Goal: Task Accomplishment & Management: Complete application form

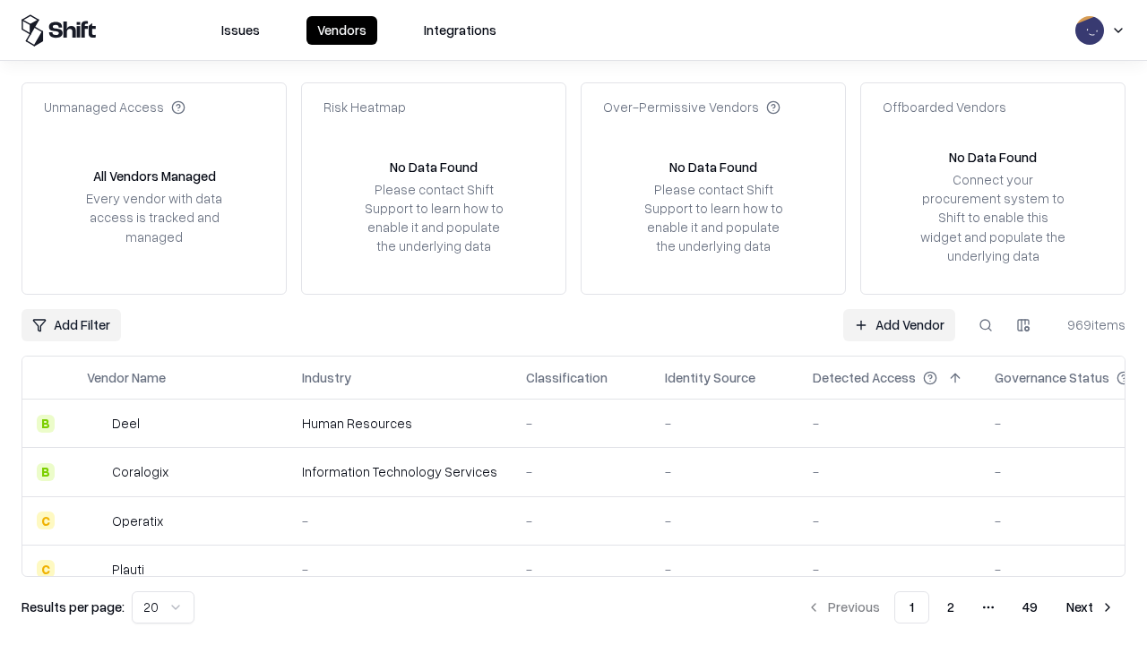
click at [899, 324] on link "Add Vendor" at bounding box center [899, 325] width 112 height 32
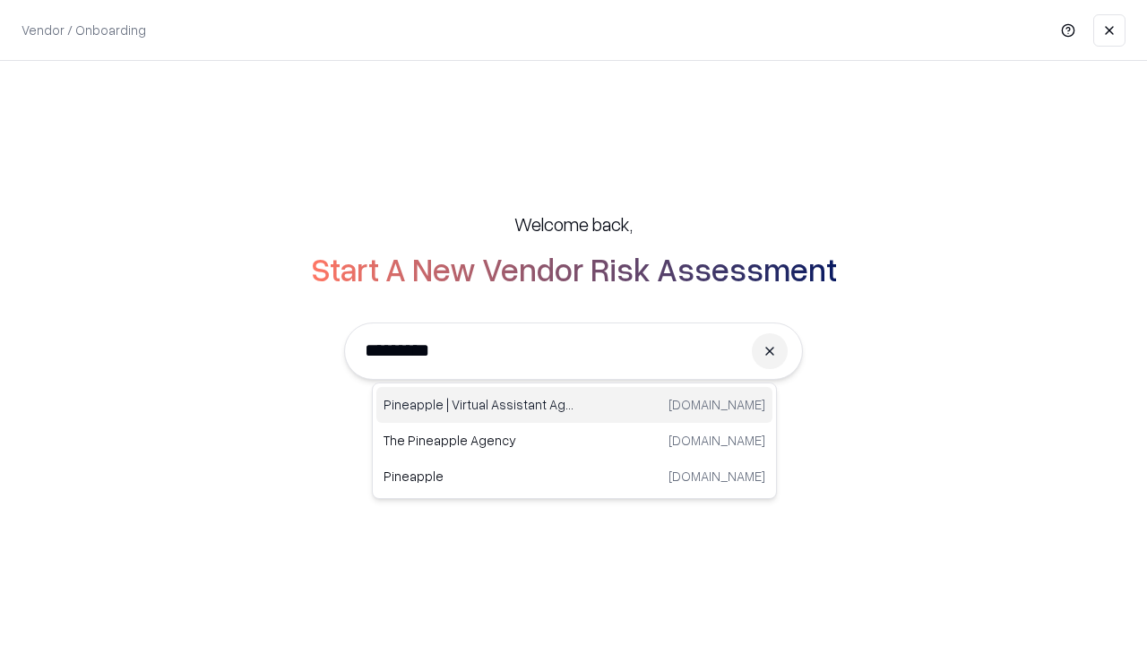
click at [574, 405] on div "Pineapple | Virtual Assistant Agency trypineapple.com" at bounding box center [574, 405] width 396 height 36
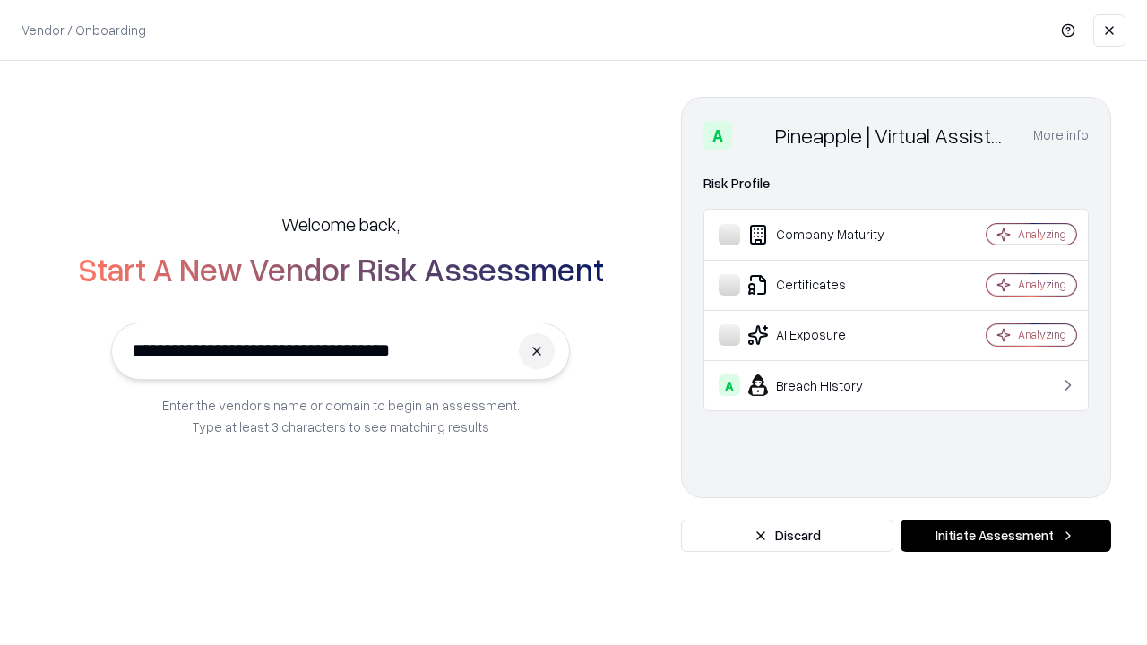
type input "**********"
click at [1006, 536] on button "Initiate Assessment" at bounding box center [1006, 536] width 211 height 32
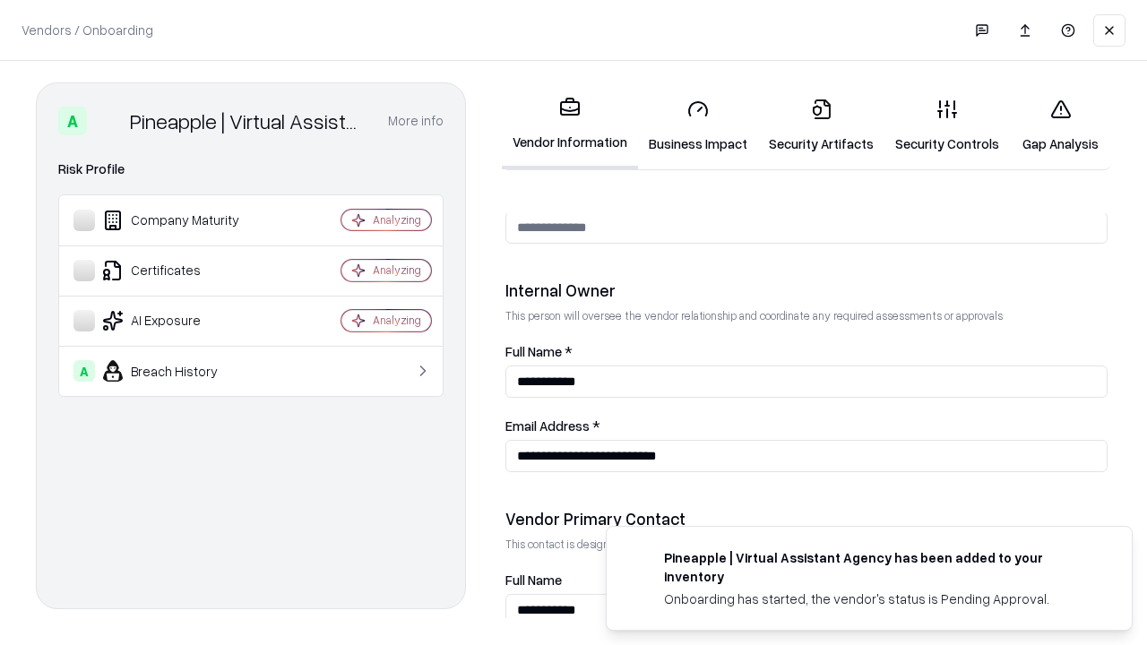
scroll to position [928, 0]
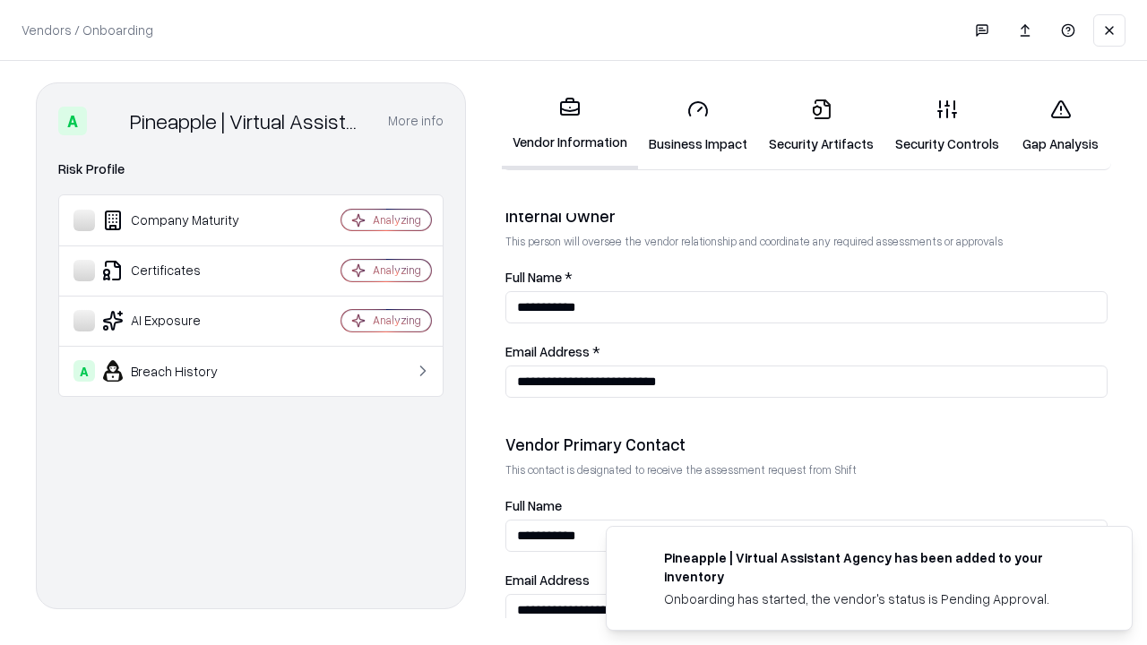
click at [821, 125] on link "Security Artifacts" at bounding box center [821, 125] width 126 height 83
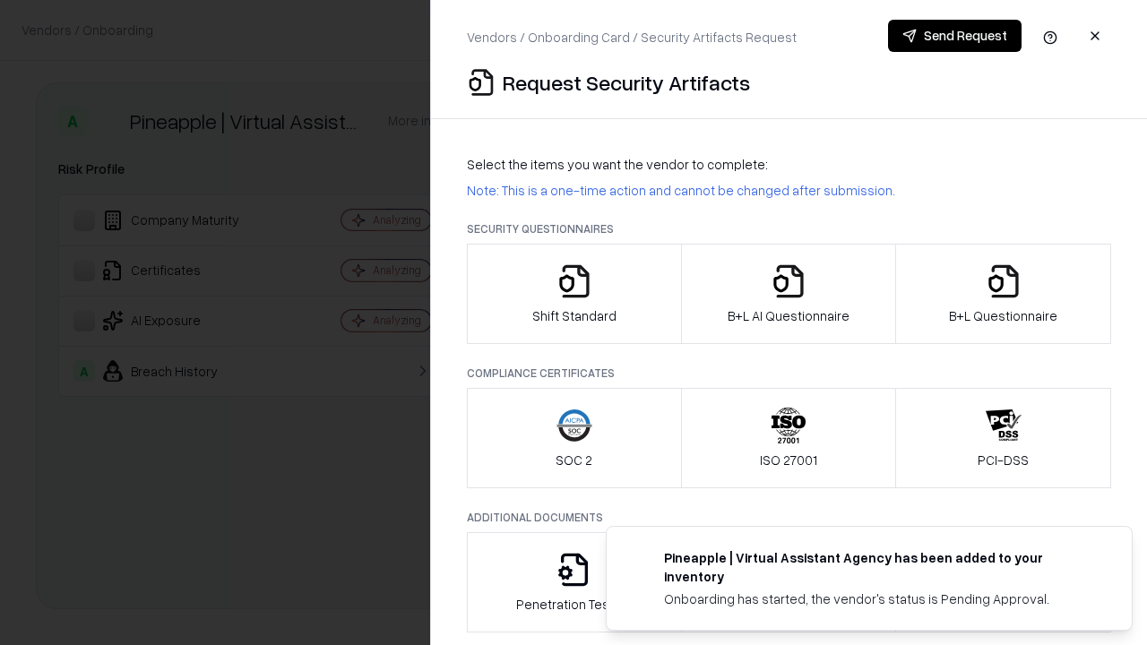
click at [1003, 294] on icon "button" at bounding box center [1004, 281] width 36 height 36
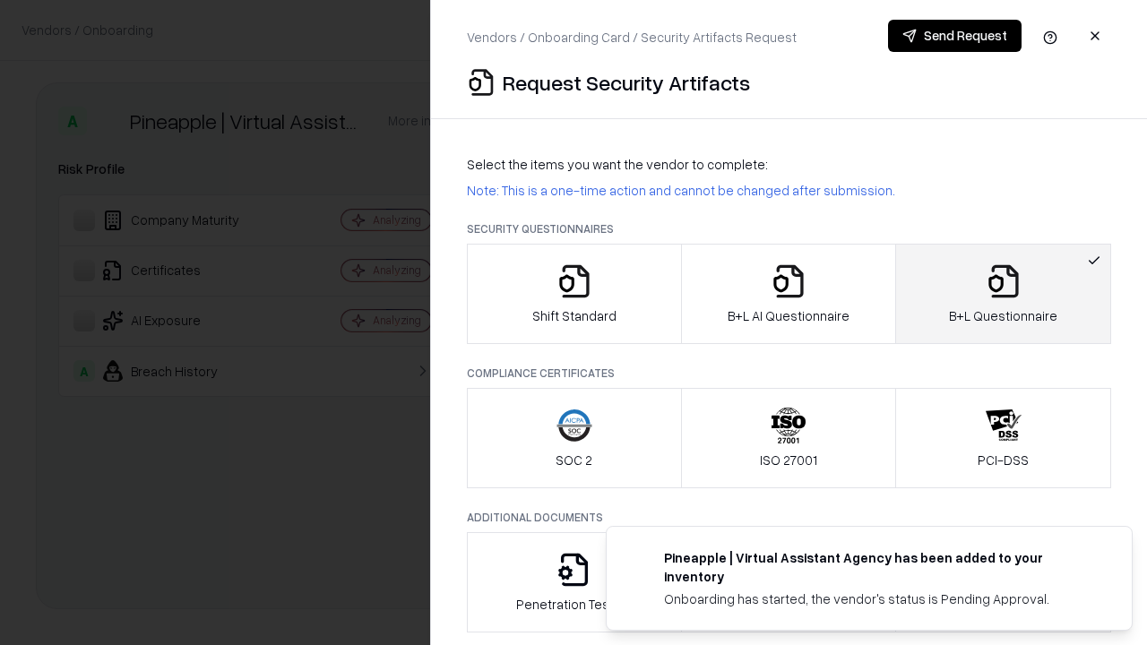
click at [788, 294] on icon "button" at bounding box center [789, 281] width 36 height 36
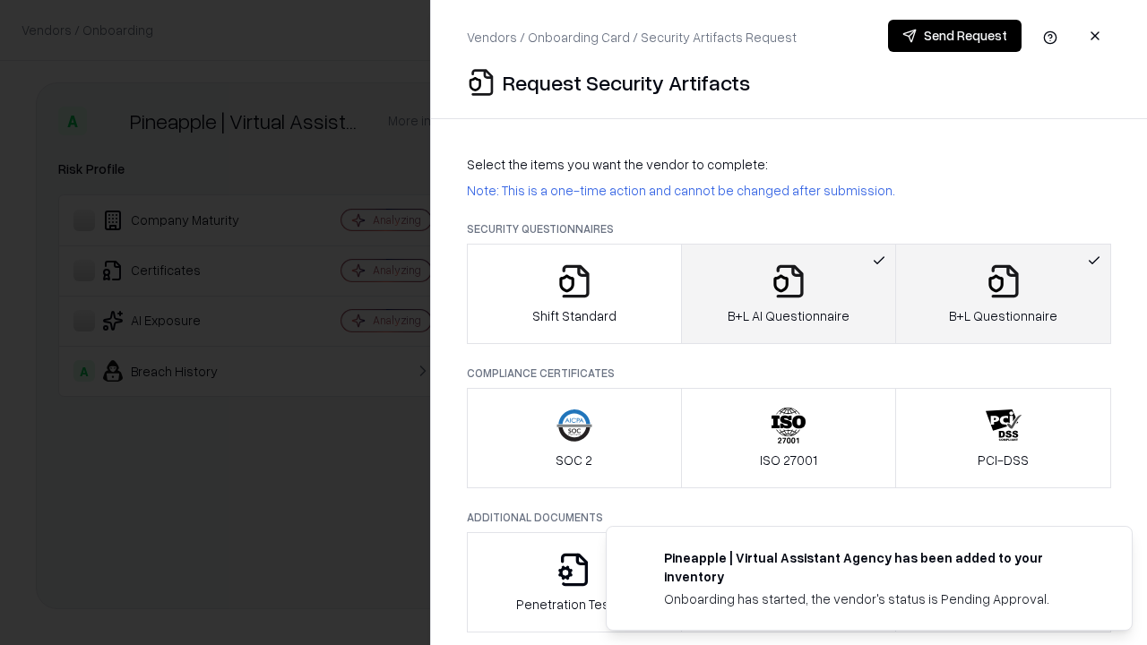
click at [954, 36] on button "Send Request" at bounding box center [955, 36] width 134 height 32
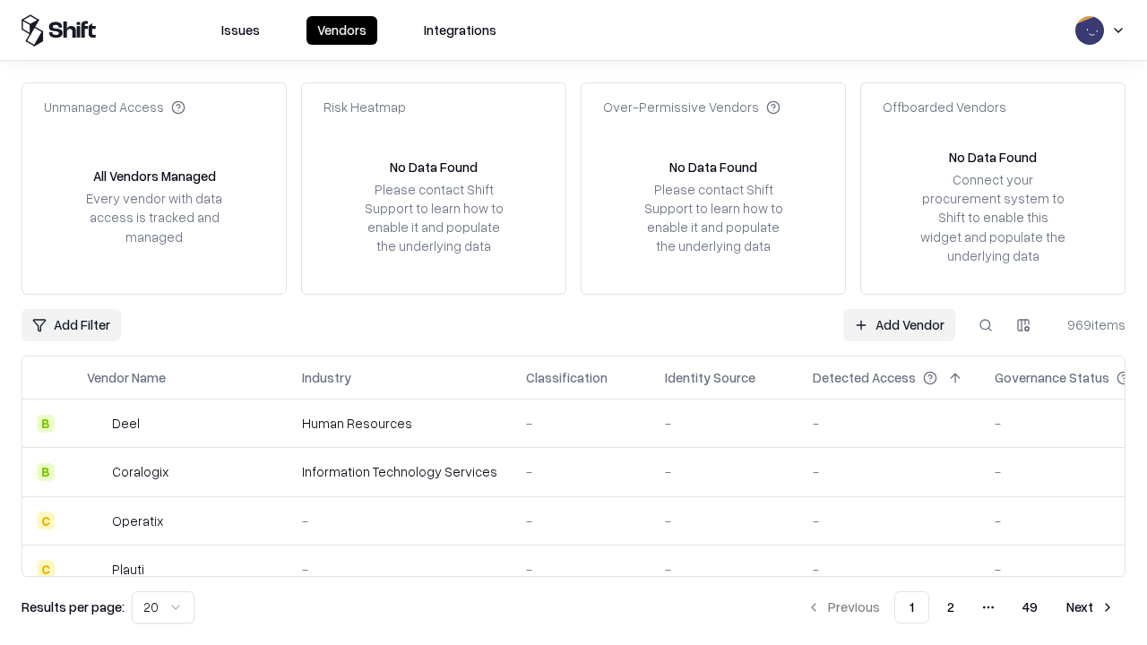
click at [986, 324] on button at bounding box center [986, 325] width 32 height 32
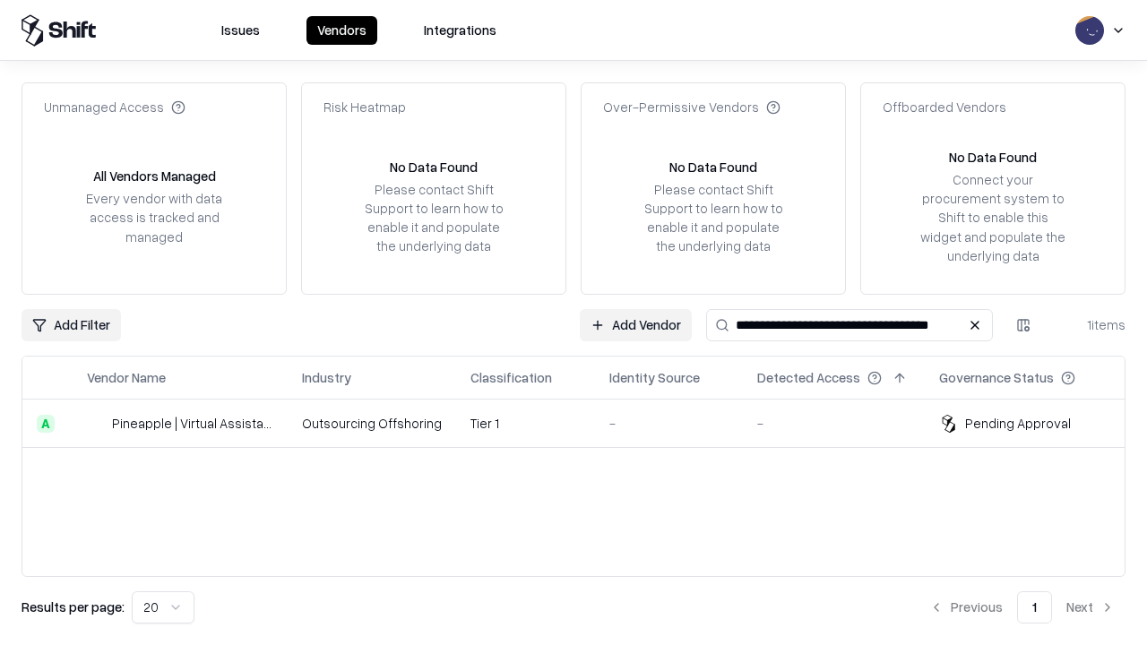
type input "**********"
click at [584, 423] on td "Tier 1" at bounding box center [525, 424] width 139 height 48
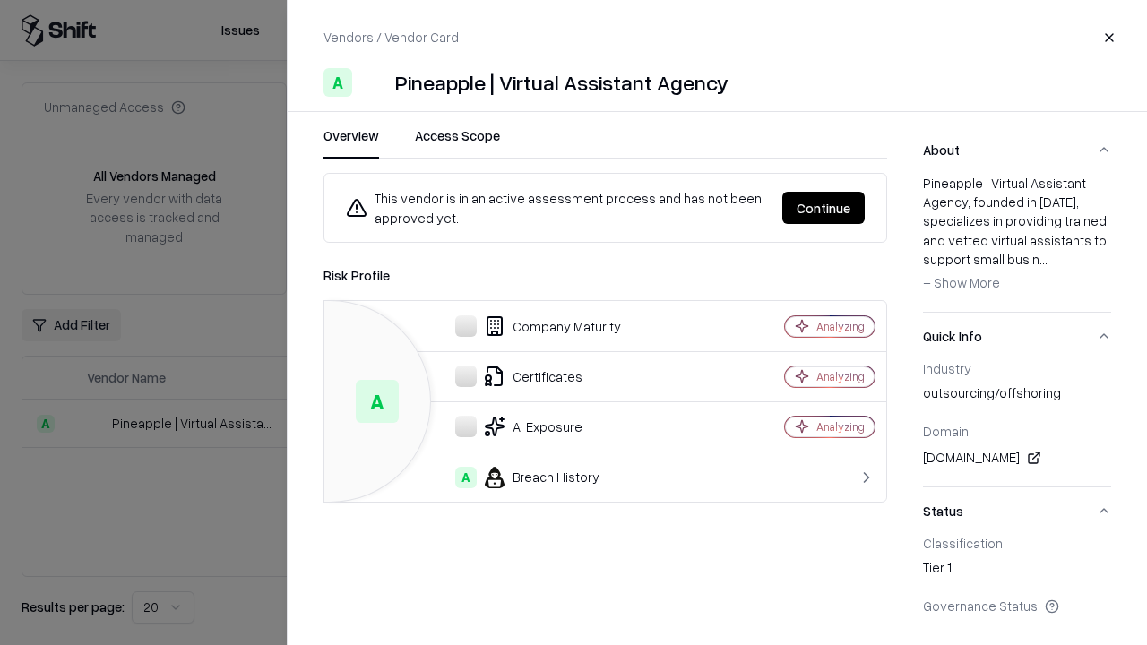
click at [824, 208] on button "Continue" at bounding box center [823, 208] width 82 height 32
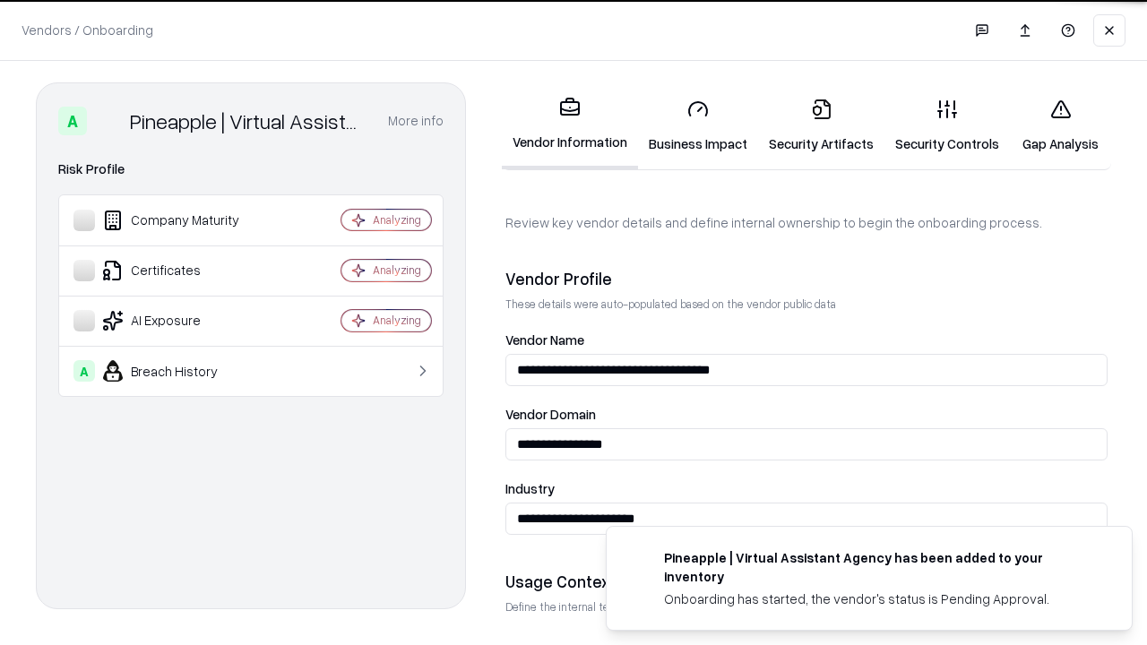
click at [821, 125] on link "Security Artifacts" at bounding box center [821, 125] width 126 height 83
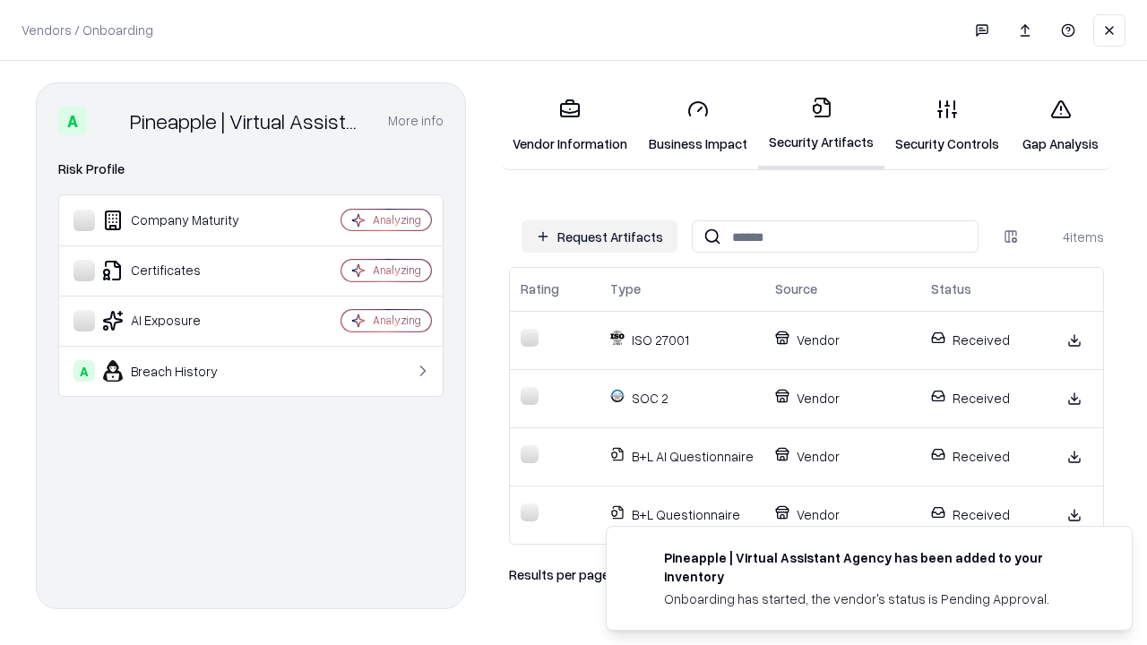
click at [1060, 125] on link "Gap Analysis" at bounding box center [1060, 125] width 101 height 83
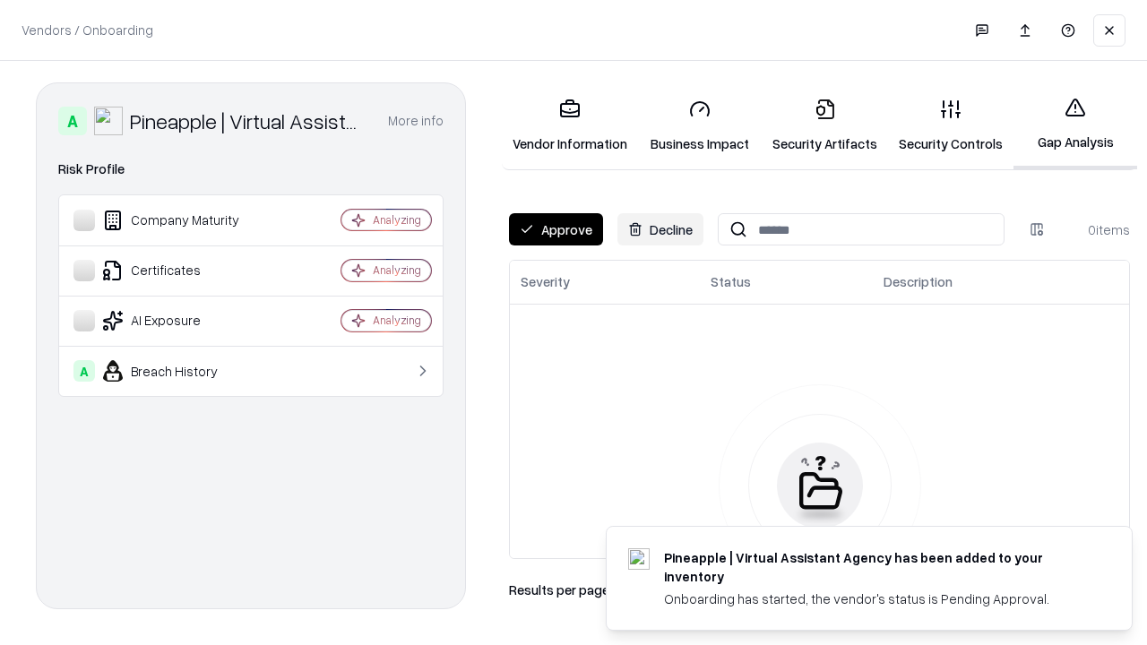
click at [556, 229] on button "Approve" at bounding box center [556, 229] width 94 height 32
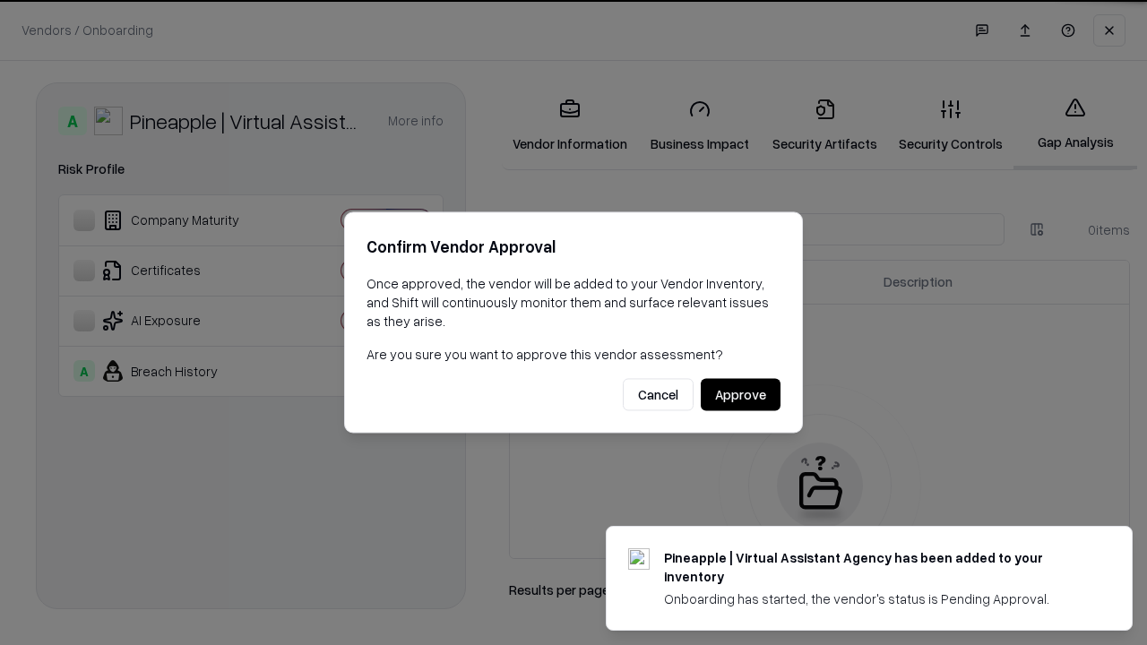
click at [740, 394] on button "Approve" at bounding box center [741, 395] width 80 height 32
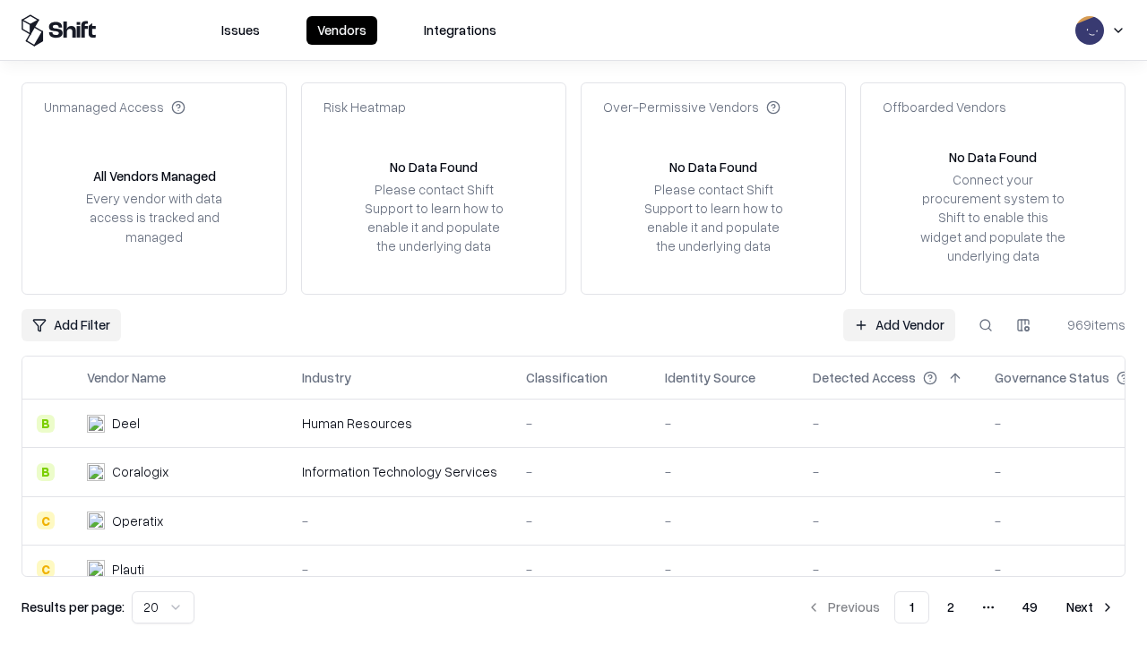
type input "**********"
click at [899, 324] on link "Add Vendor" at bounding box center [899, 325] width 112 height 32
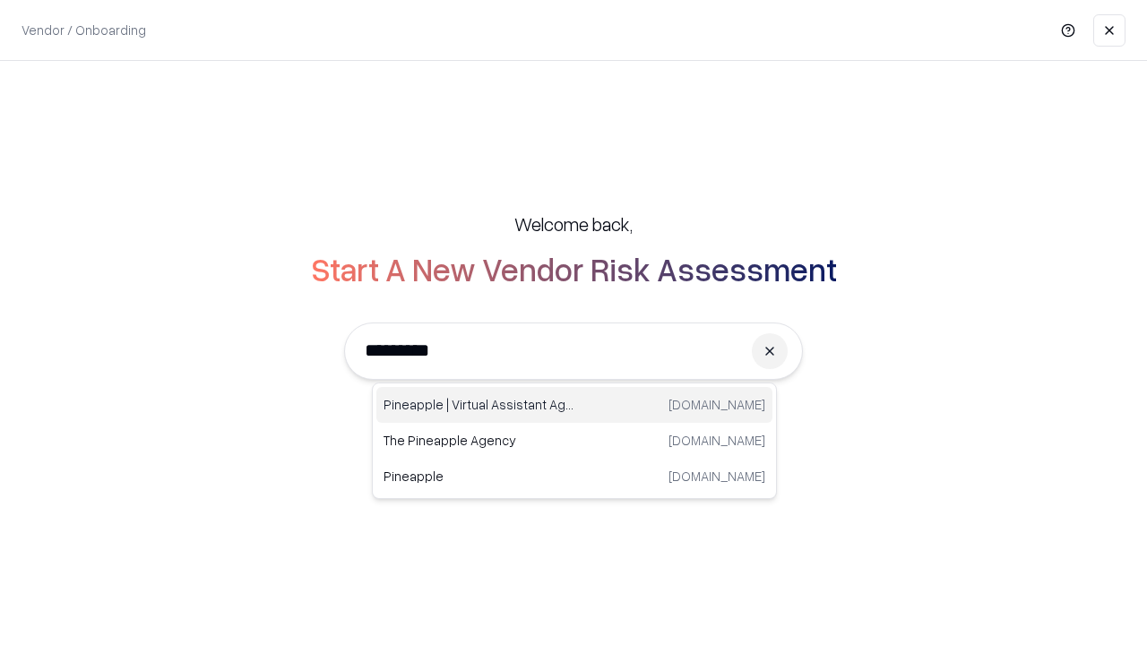
click at [574, 405] on div "Pineapple | Virtual Assistant Agency trypineapple.com" at bounding box center [574, 405] width 396 height 36
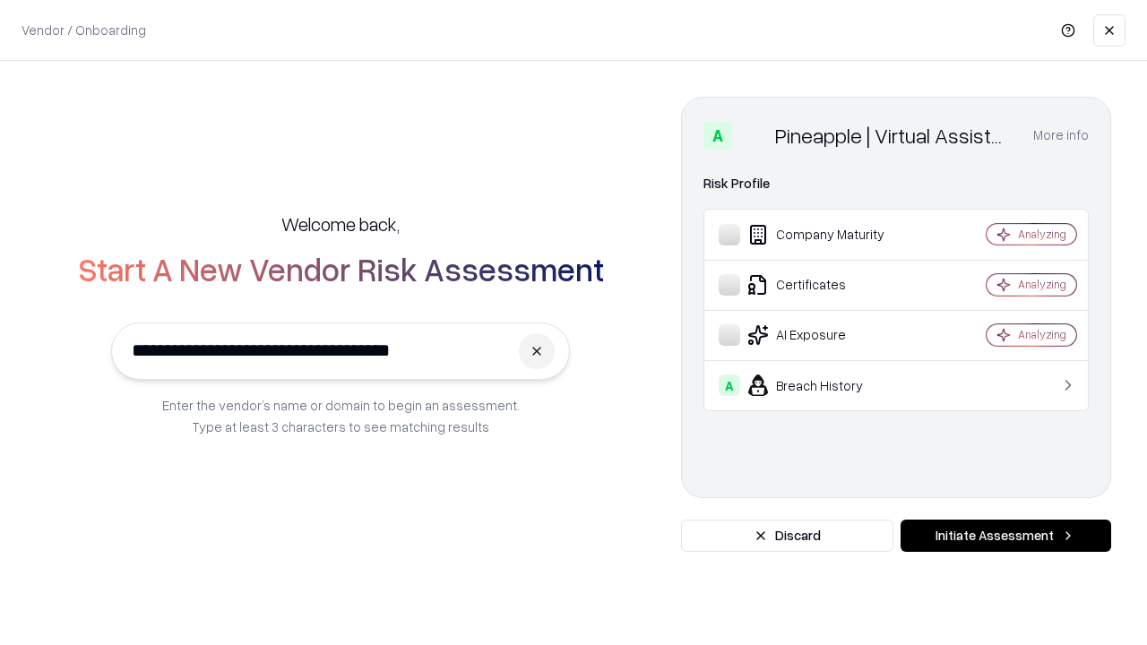
type input "**********"
click at [1006, 536] on button "Initiate Assessment" at bounding box center [1006, 536] width 211 height 32
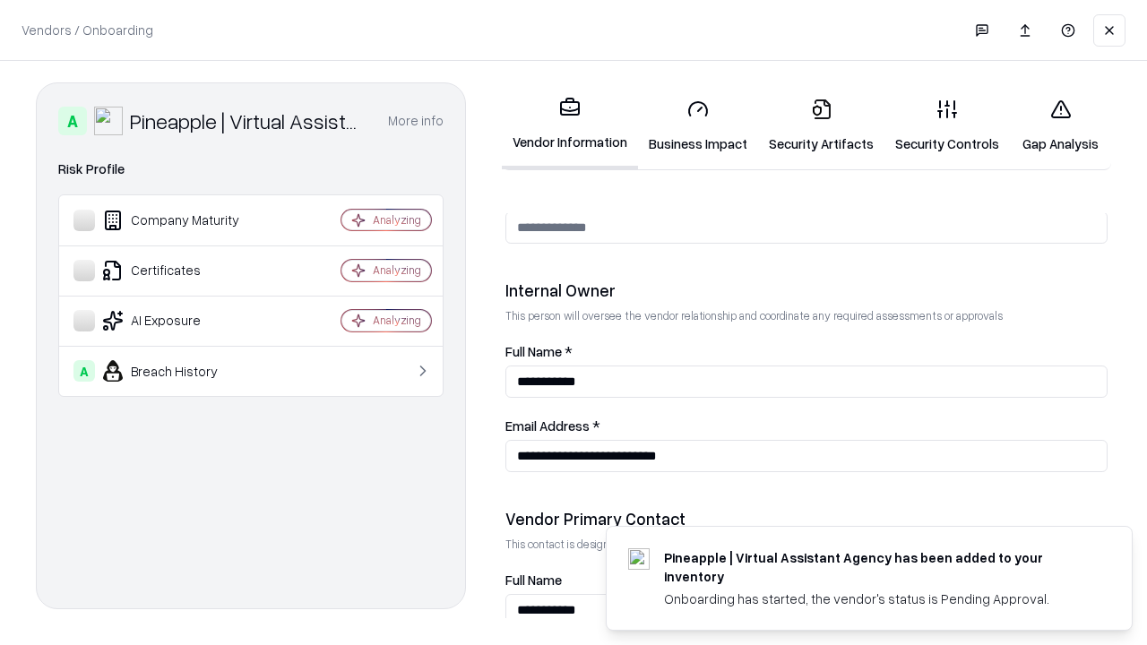
scroll to position [928, 0]
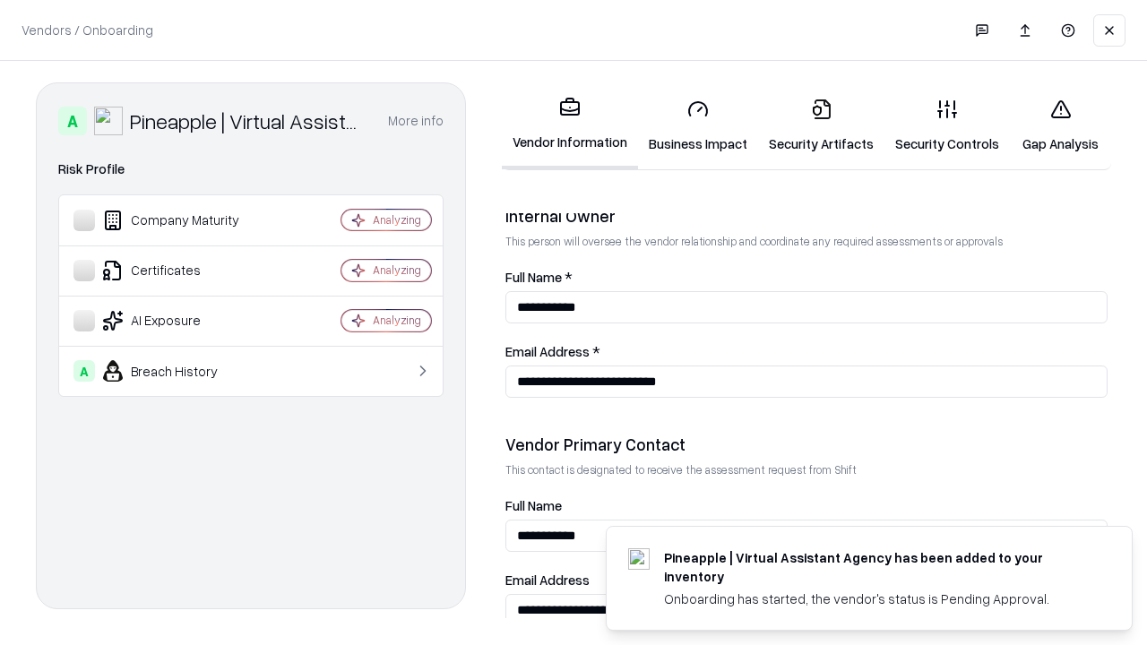
click at [1060, 125] on link "Gap Analysis" at bounding box center [1060, 125] width 101 height 83
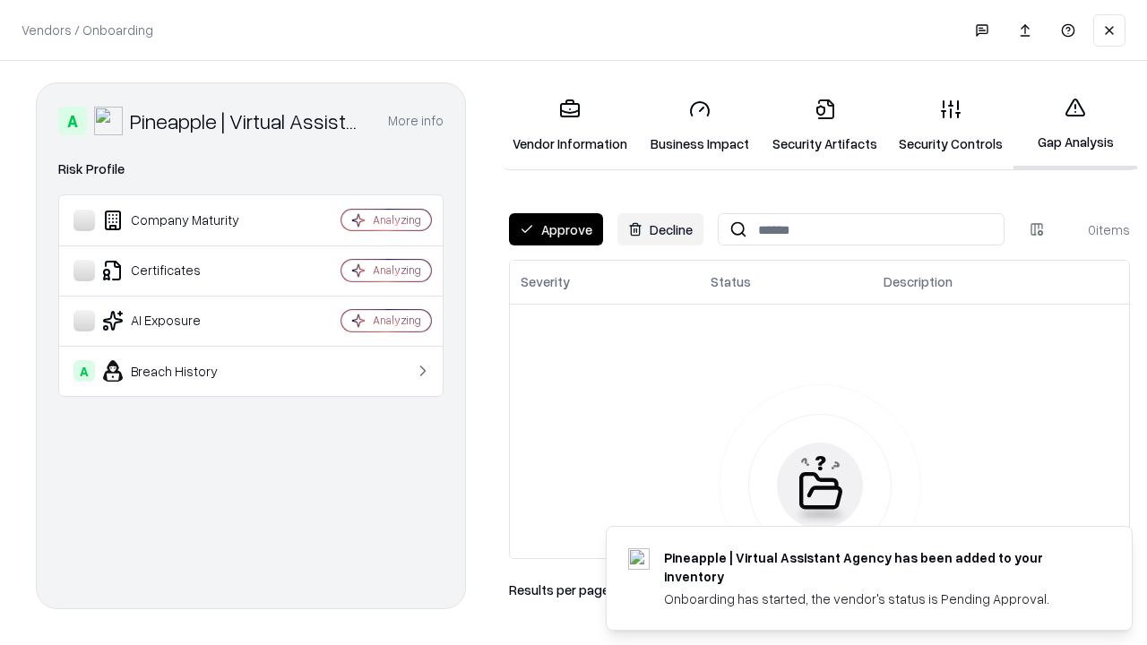
click at [556, 229] on button "Approve" at bounding box center [556, 229] width 94 height 32
